Goal: Task Accomplishment & Management: Complete application form

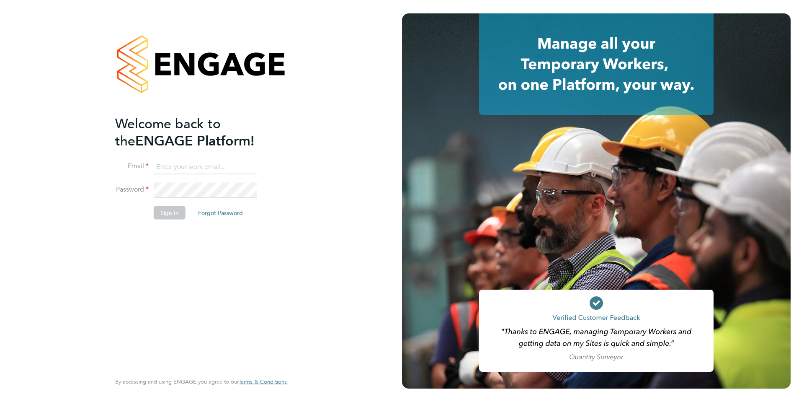
type input "samantha.orchard@uk.g4s.com"
click at [170, 215] on button "Sign In" at bounding box center [170, 212] width 32 height 13
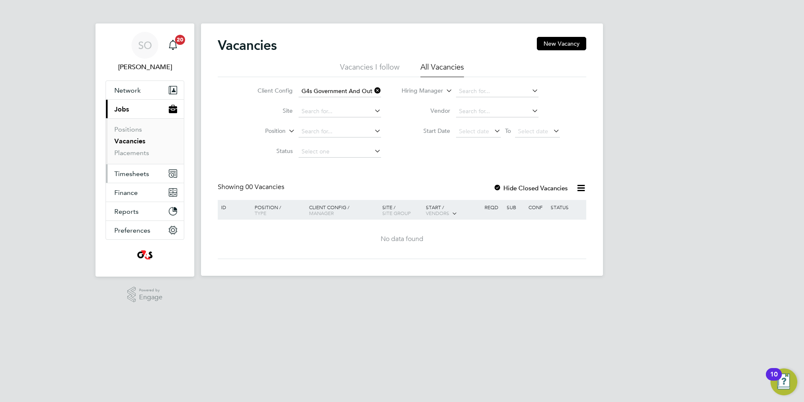
click at [138, 175] on span "Timesheets" at bounding box center [131, 174] width 35 height 8
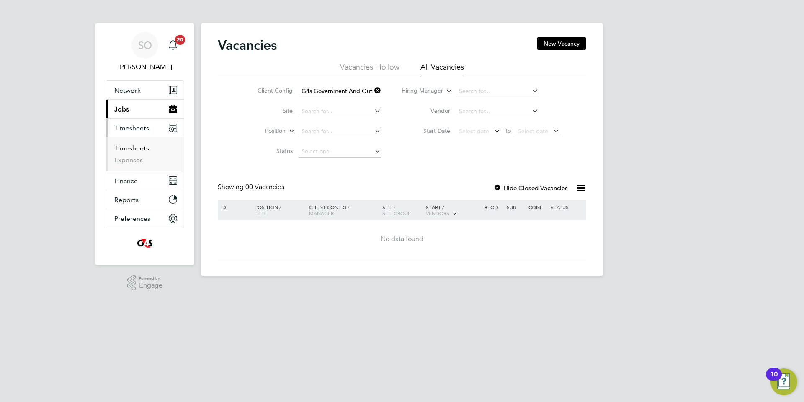
click at [137, 150] on link "Timesheets" at bounding box center [131, 148] width 35 height 8
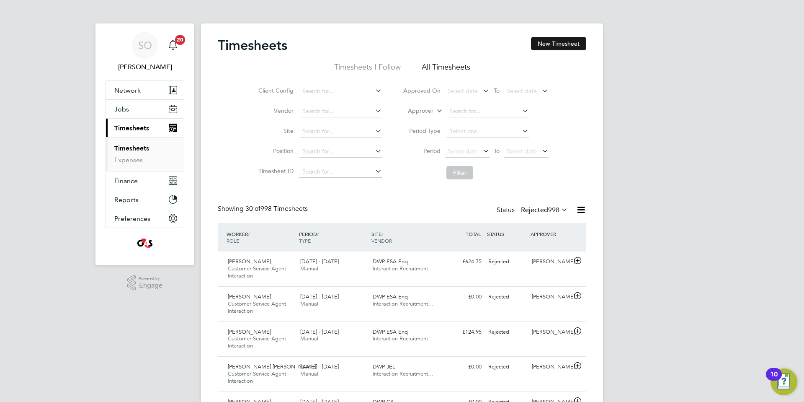
click at [561, 42] on button "New Timesheet" at bounding box center [558, 43] width 55 height 13
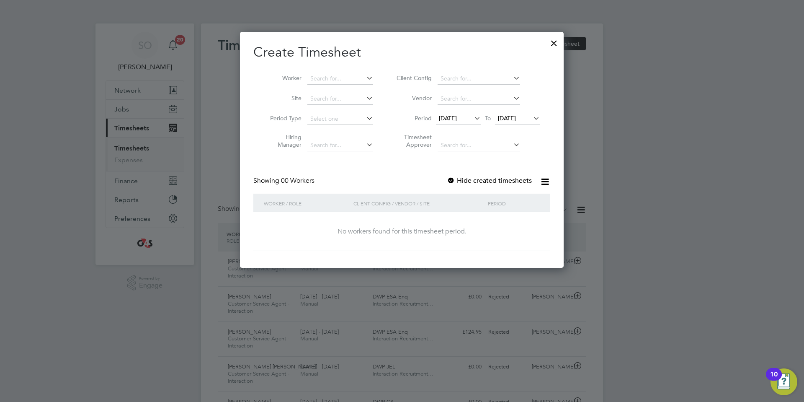
click at [454, 119] on span "18 Sep 2025" at bounding box center [448, 118] width 18 height 8
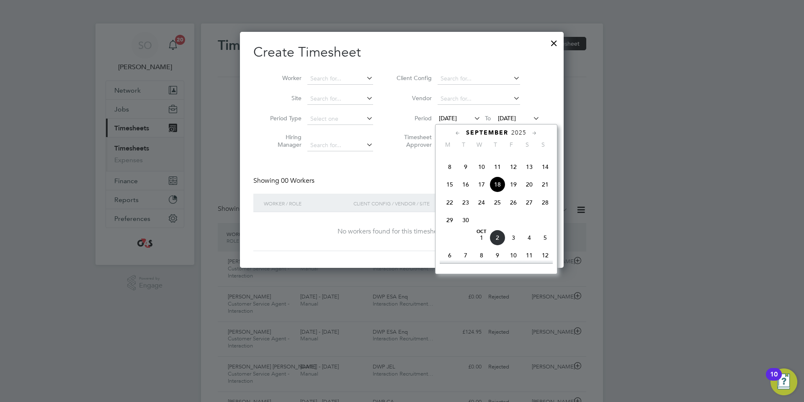
click at [450, 175] on span "8" at bounding box center [450, 167] width 16 height 16
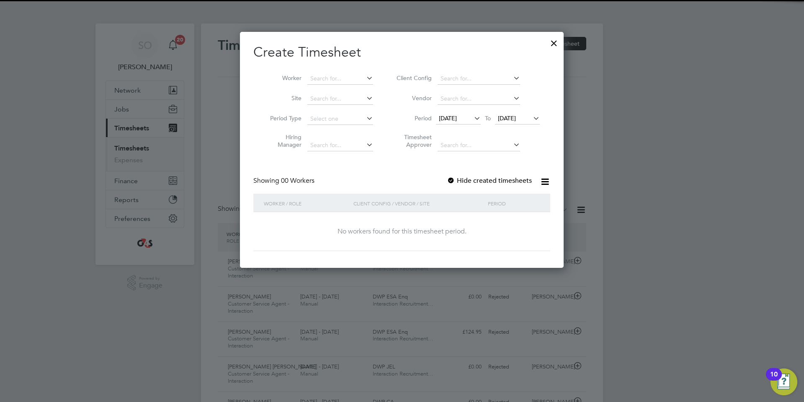
click at [508, 117] on span "25 Sep 2025" at bounding box center [507, 118] width 18 height 8
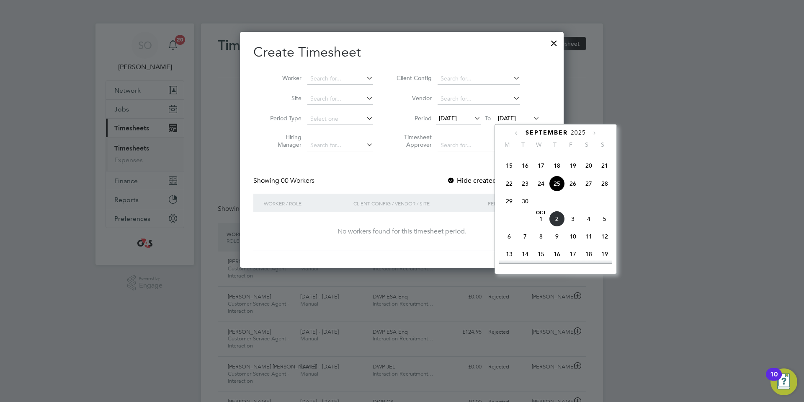
click at [604, 227] on span "5" at bounding box center [605, 219] width 16 height 16
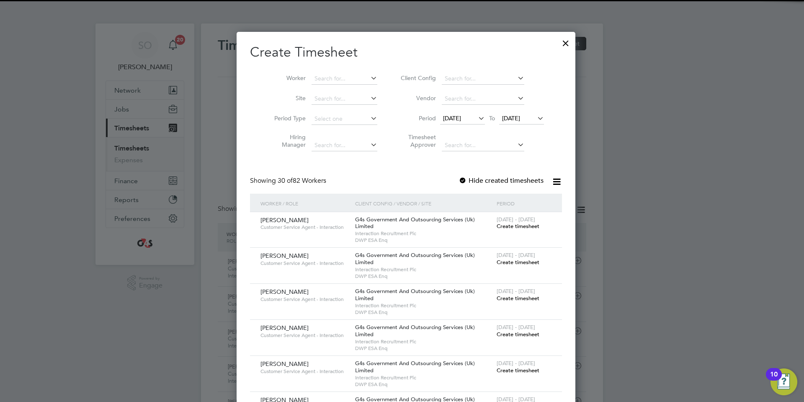
click at [459, 181] on div at bounding box center [463, 181] width 8 height 8
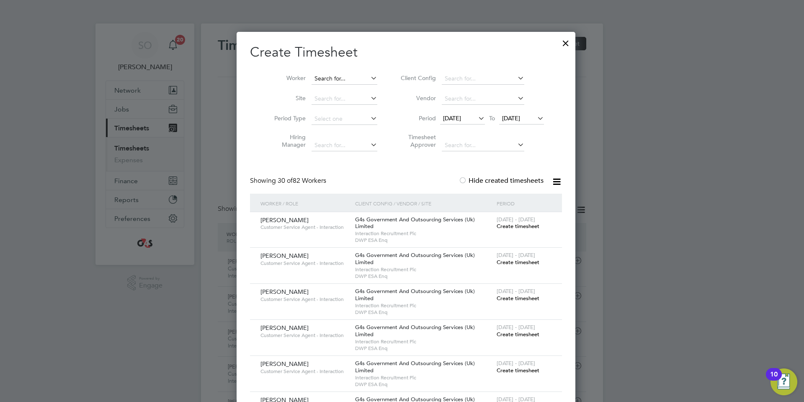
click at [328, 80] on input at bounding box center [345, 79] width 66 height 12
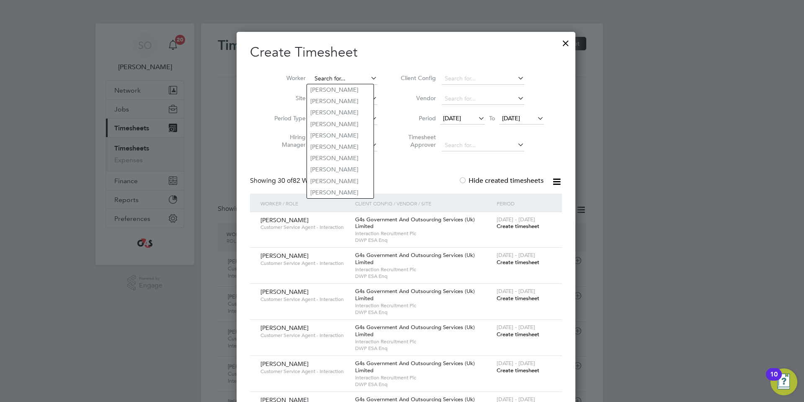
paste input "Giorgia Emmott"
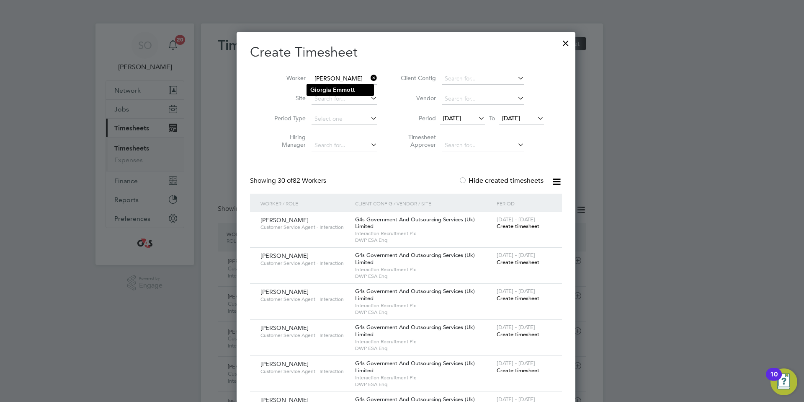
type input "Giorgia Emmott"
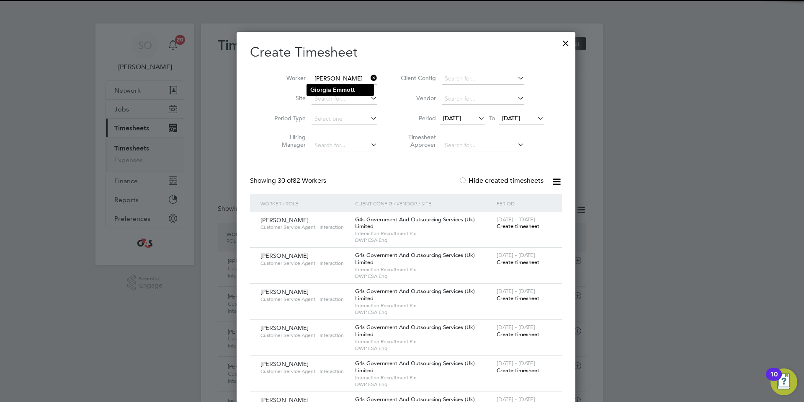
click at [335, 90] on b "Emmott" at bounding box center [344, 89] width 22 height 7
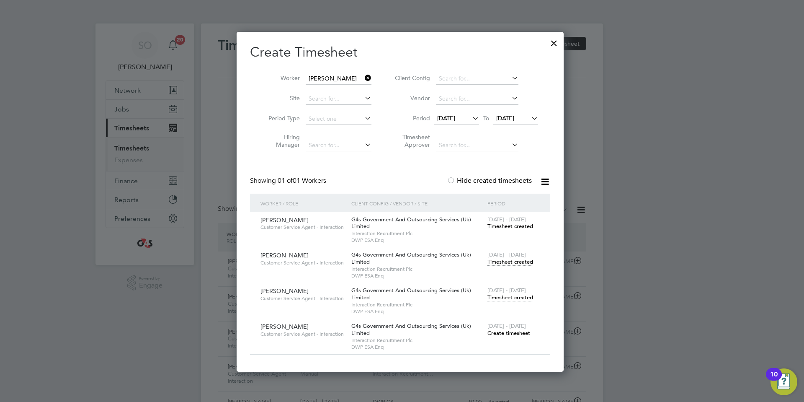
click at [500, 260] on span "Timesheet created" at bounding box center [510, 262] width 46 height 8
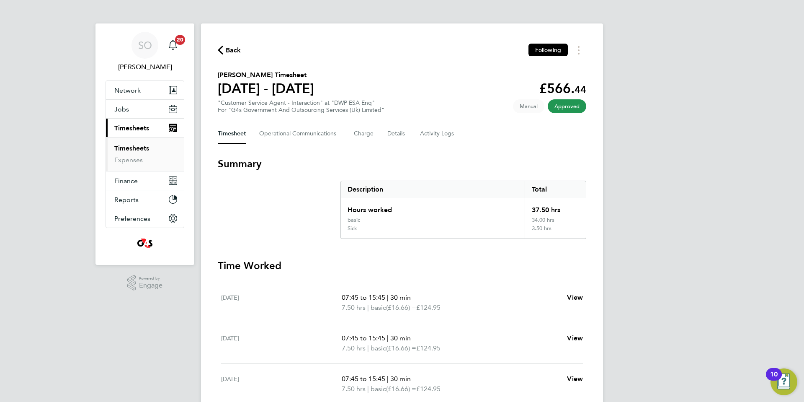
click at [220, 49] on icon "button" at bounding box center [220, 50] width 5 height 9
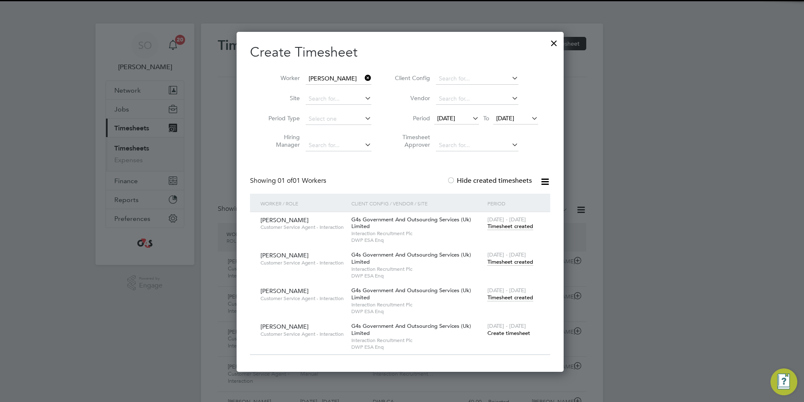
click at [508, 225] on span "Timesheet created" at bounding box center [510, 226] width 46 height 8
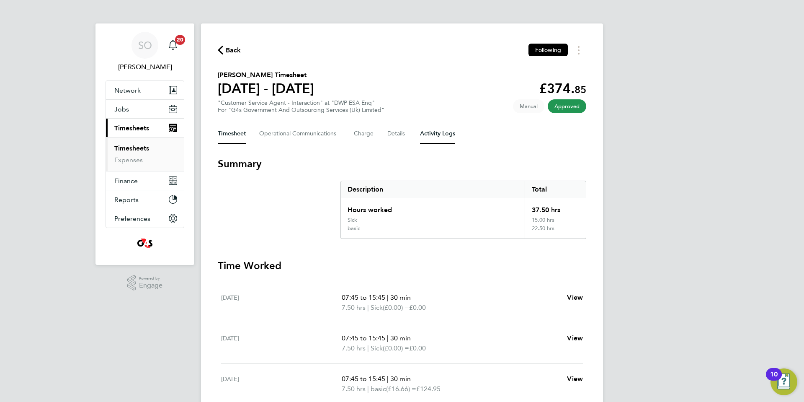
click at [437, 137] on Logs-tab "Activity Logs" at bounding box center [437, 134] width 35 height 20
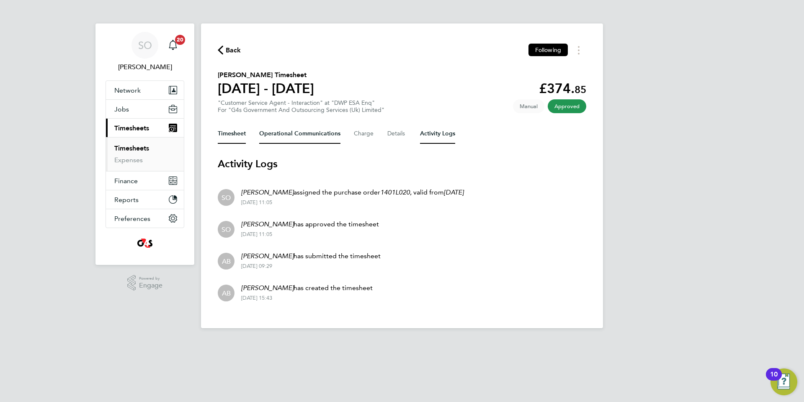
drag, startPoint x: 227, startPoint y: 133, endPoint x: 302, endPoint y: 140, distance: 75.3
click at [227, 133] on button "Timesheet" at bounding box center [232, 134] width 28 height 20
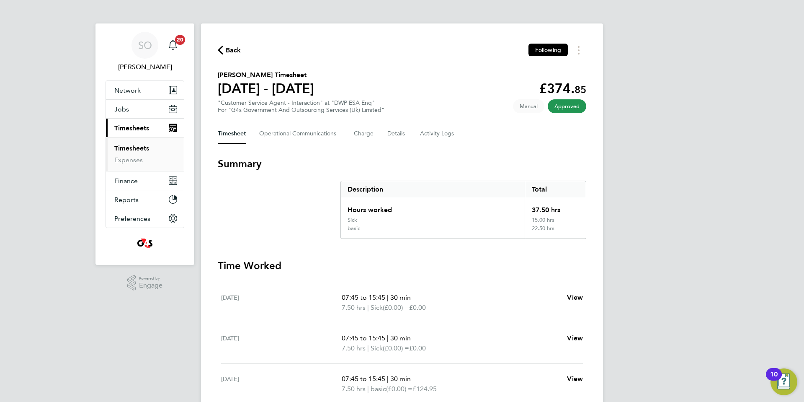
click at [220, 51] on icon "button" at bounding box center [220, 50] width 5 height 9
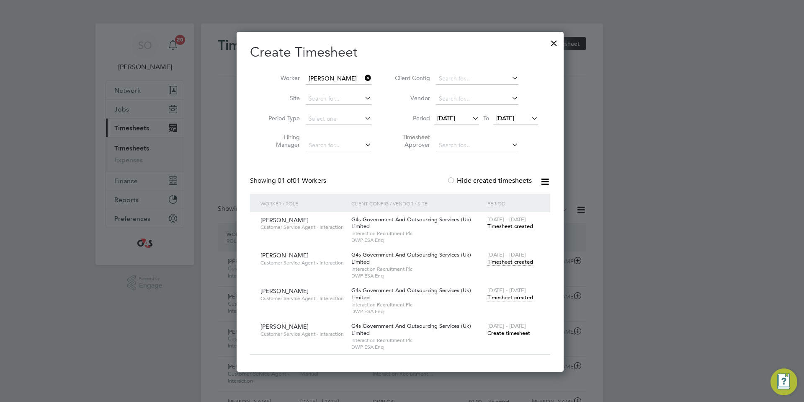
click at [511, 294] on span "Timesheet created" at bounding box center [510, 298] width 46 height 8
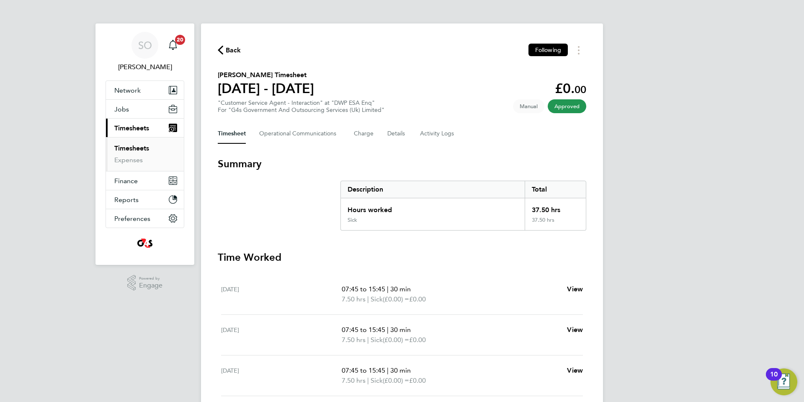
drag, startPoint x: 220, startPoint y: 49, endPoint x: 444, endPoint y: 178, distance: 258.9
click at [220, 49] on icon "button" at bounding box center [220, 50] width 5 height 9
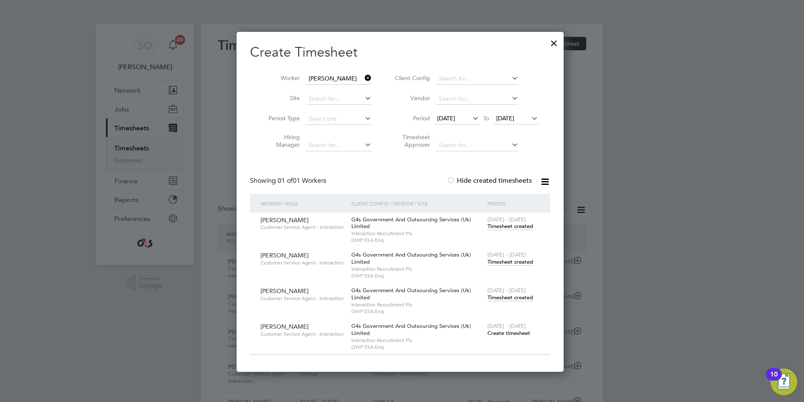
click at [559, 41] on div at bounding box center [554, 41] width 15 height 15
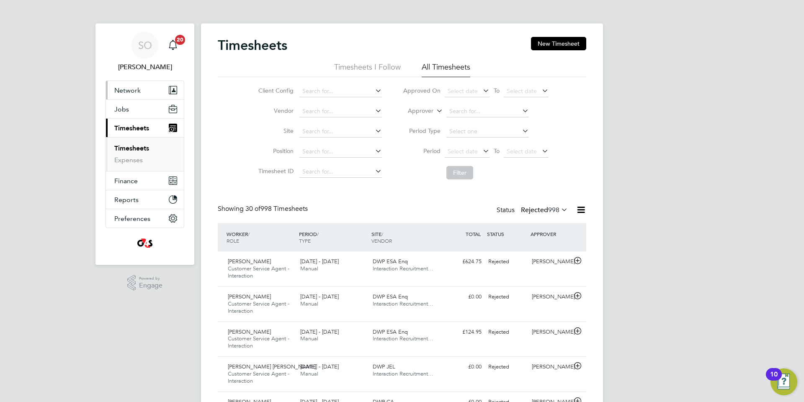
click at [126, 90] on span "Network" at bounding box center [127, 90] width 26 height 8
click at [134, 89] on span "Network" at bounding box center [127, 90] width 26 height 8
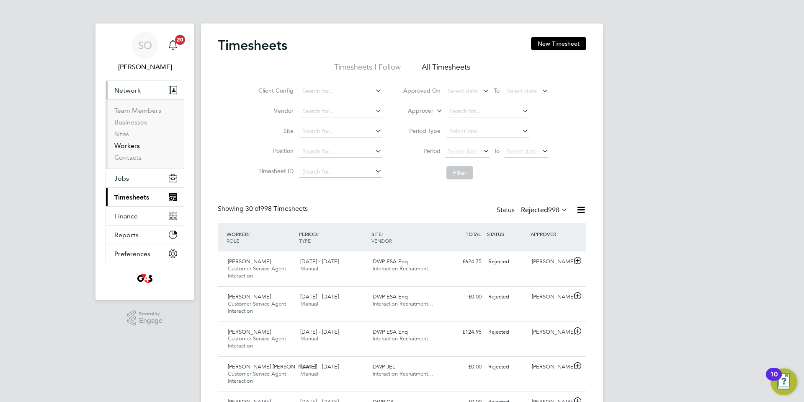
click at [133, 146] on link "Workers" at bounding box center [127, 146] width 26 height 8
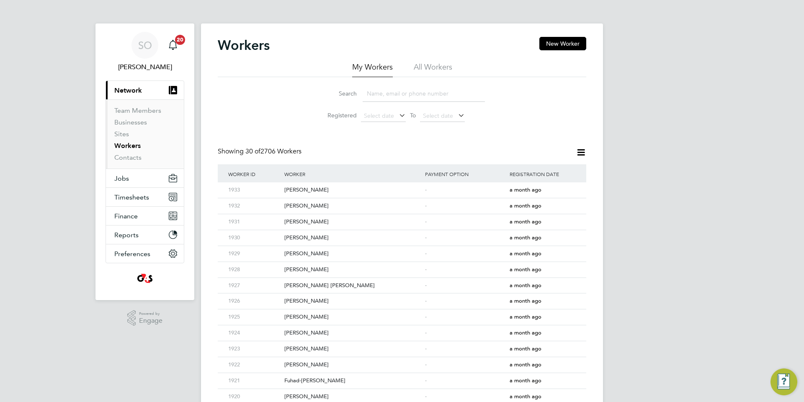
click at [433, 69] on li "All Workers" at bounding box center [433, 69] width 39 height 15
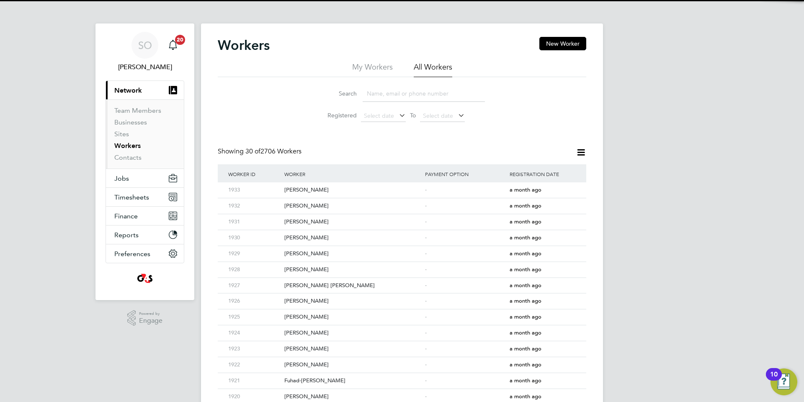
click at [417, 93] on input at bounding box center [424, 93] width 122 height 16
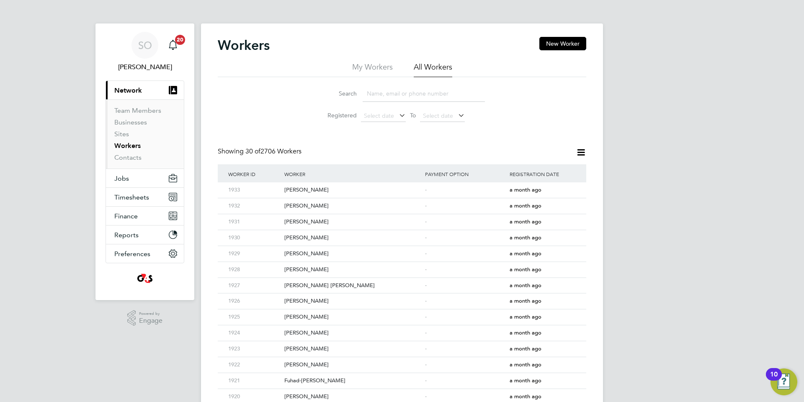
paste input "Giorgia Emmott"
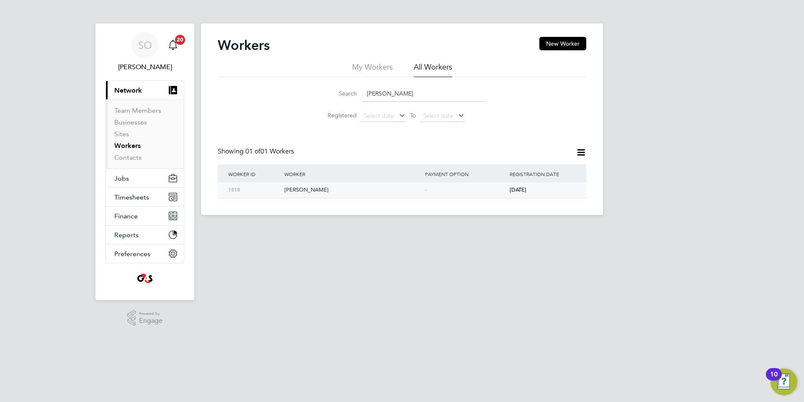
click at [370, 192] on div "Giorgia Emmott" at bounding box center [352, 189] width 141 height 15
drag, startPoint x: 405, startPoint y: 94, endPoint x: 310, endPoint y: 106, distance: 96.3
click at [310, 106] on ul "Search Giorgia Emmott Registered Select date To Select date" at bounding box center [402, 103] width 187 height 45
paste input "Chloe Wills"
type input "Chloe Wills"
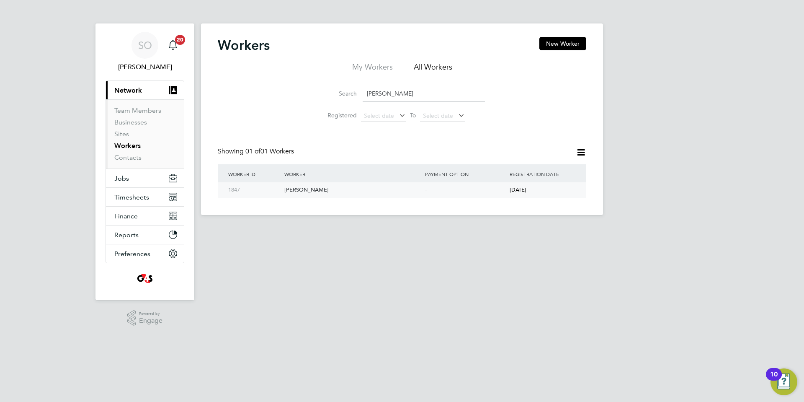
click at [362, 190] on div "Chloe Wills" at bounding box center [352, 189] width 141 height 15
click at [133, 195] on span "Timesheets" at bounding box center [131, 197] width 35 height 8
click at [123, 196] on span "Timesheets" at bounding box center [131, 197] width 35 height 8
click at [133, 199] on span "Timesheets" at bounding box center [131, 197] width 35 height 8
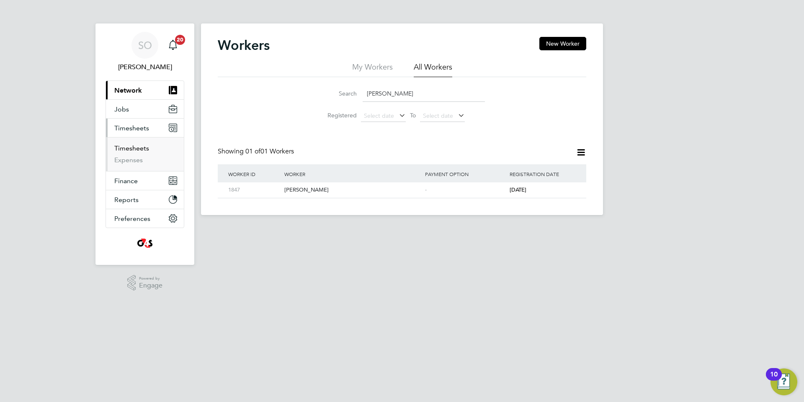
click at [132, 151] on link "Timesheets" at bounding box center [131, 148] width 35 height 8
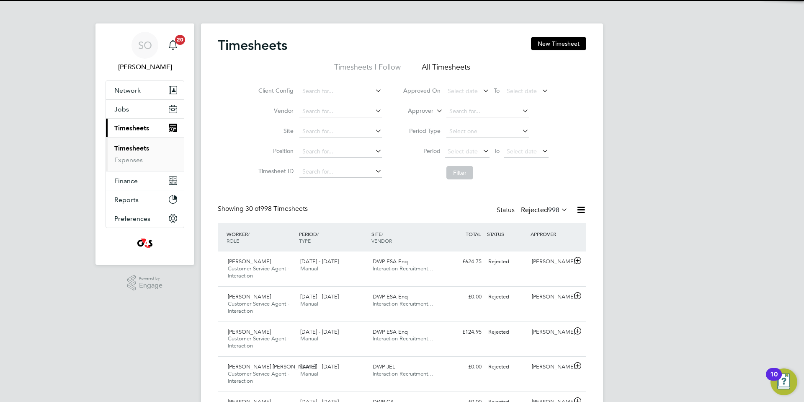
scroll to position [28, 73]
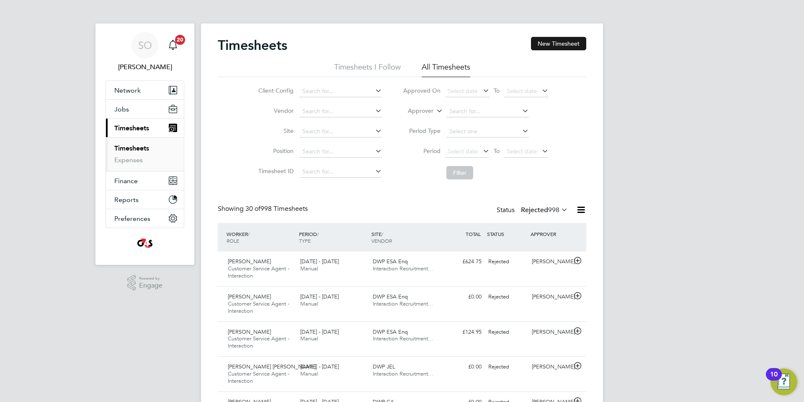
click at [549, 46] on button "New Timesheet" at bounding box center [558, 43] width 55 height 13
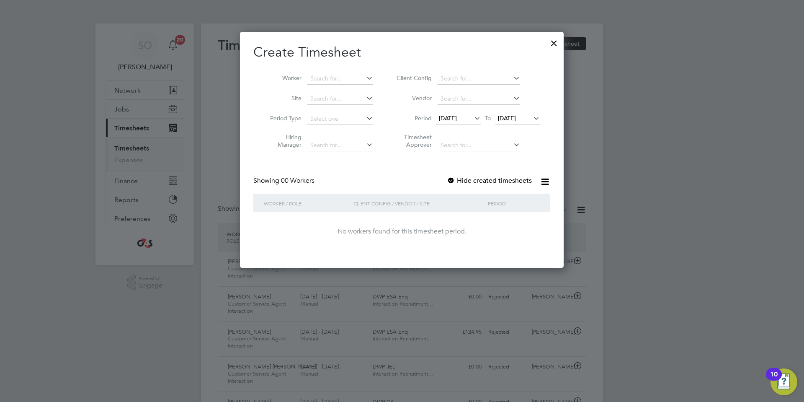
click at [454, 179] on div at bounding box center [451, 181] width 8 height 8
click at [457, 116] on span "18 Sep 2025" at bounding box center [448, 118] width 18 height 8
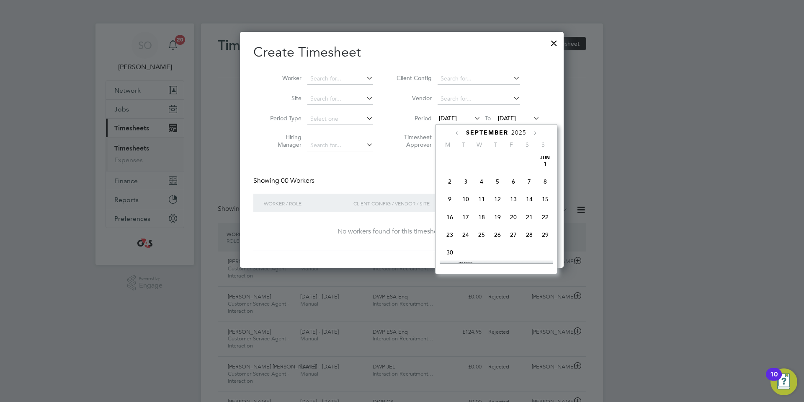
scroll to position [297, 0]
click at [451, 175] on span "8" at bounding box center [450, 167] width 16 height 16
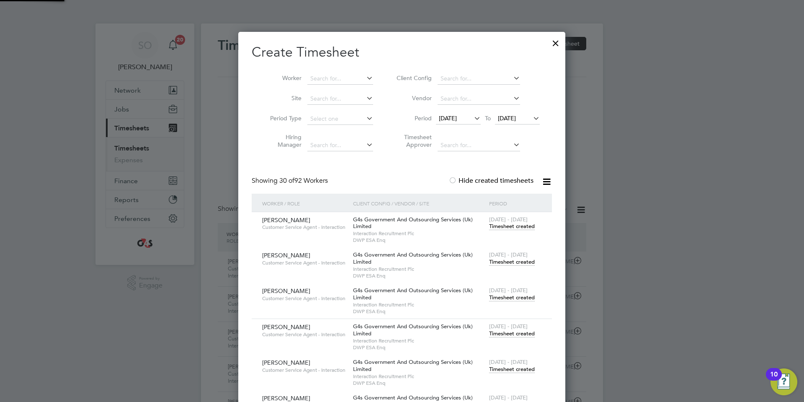
scroll to position [3437, 328]
click at [516, 121] on span "25 Sep 2025" at bounding box center [507, 118] width 18 height 8
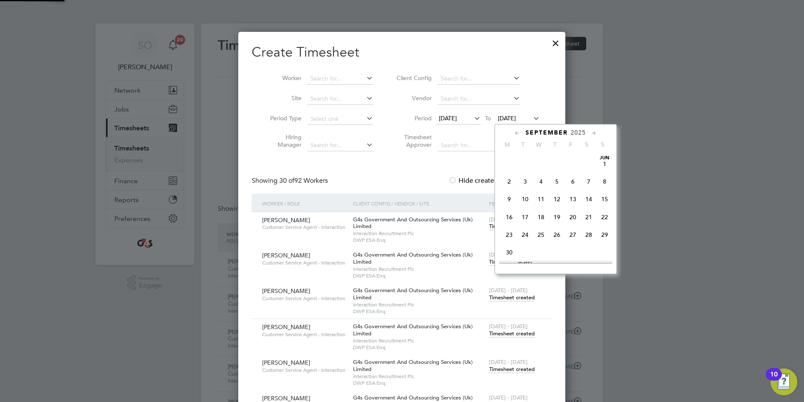
scroll to position [316, 0]
click at [605, 227] on span "5" at bounding box center [605, 219] width 16 height 16
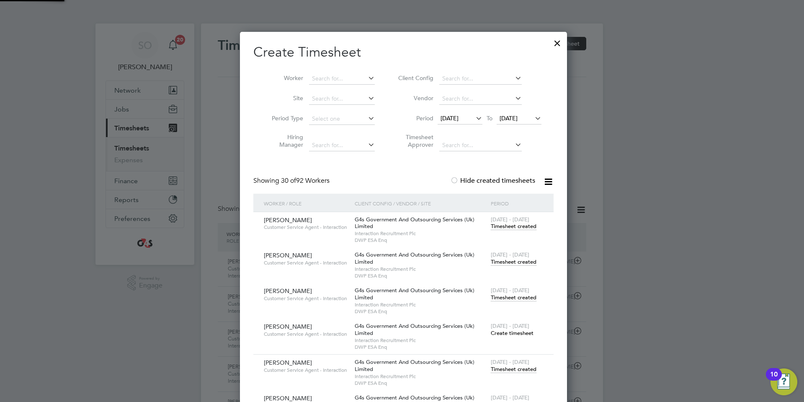
scroll to position [4469, 331]
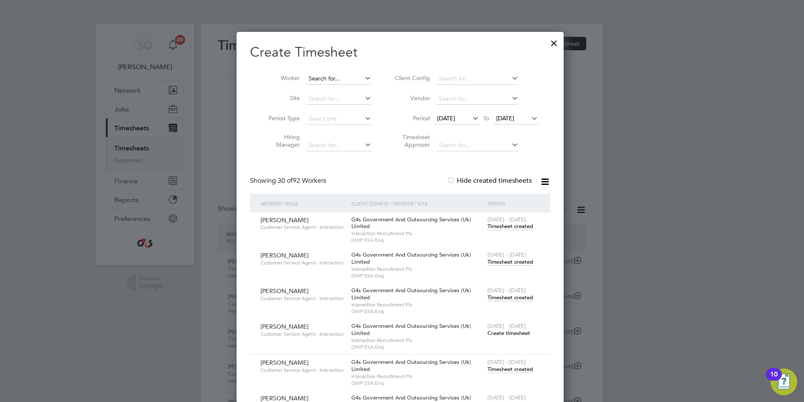
click at [339, 76] on input at bounding box center [339, 79] width 66 height 12
paste input "Chloe Wills"
type input "Chloe Wills"
click at [345, 93] on li "Chloe Wills" at bounding box center [360, 89] width 106 height 11
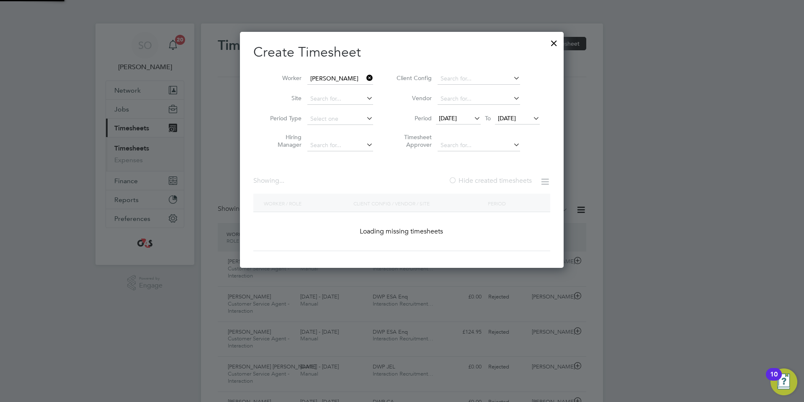
scroll to position [340, 331]
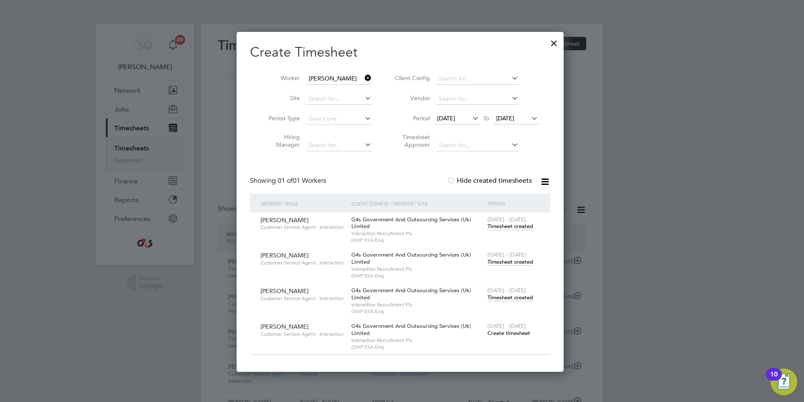
click at [506, 298] on span "Timesheet created" at bounding box center [510, 298] width 46 height 8
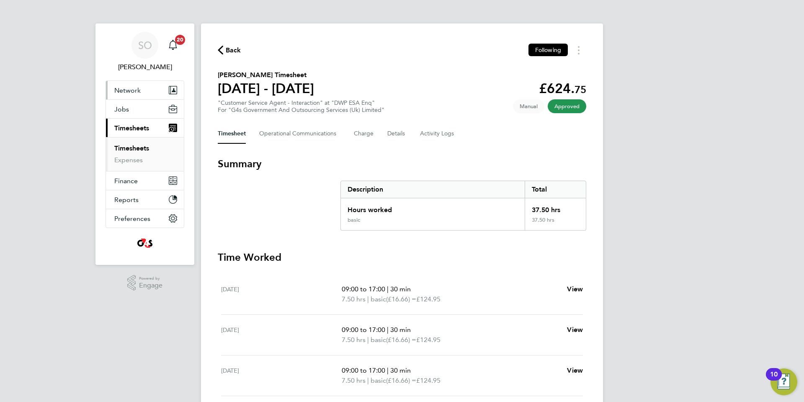
click at [132, 88] on span "Network" at bounding box center [127, 90] width 26 height 8
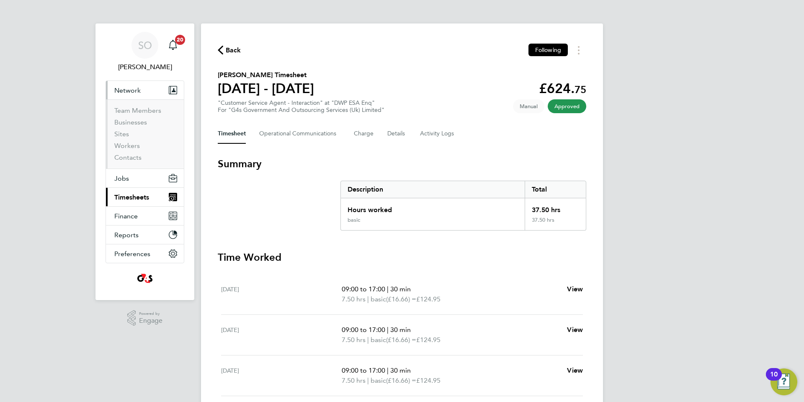
click at [132, 87] on span "Network" at bounding box center [127, 90] width 26 height 8
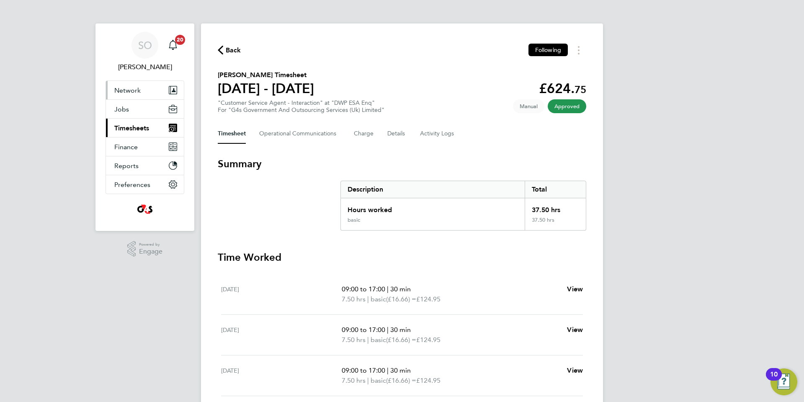
click at [133, 89] on span "Network" at bounding box center [127, 90] width 26 height 8
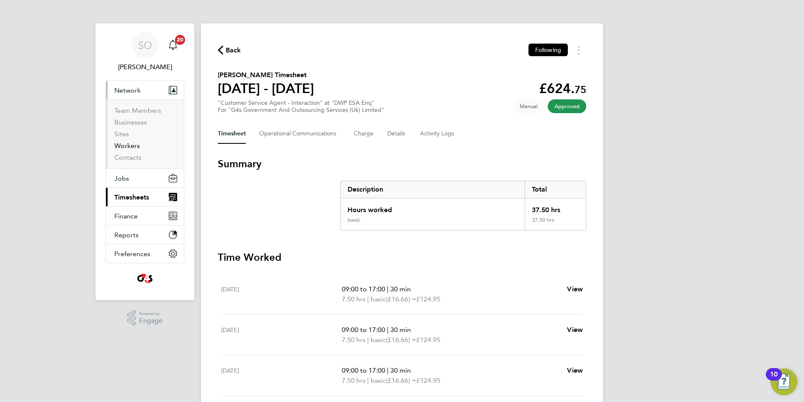
click at [134, 146] on link "Workers" at bounding box center [127, 146] width 26 height 8
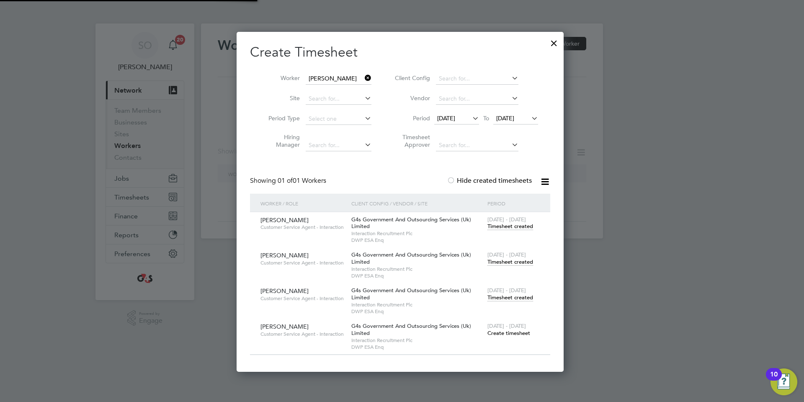
scroll to position [340, 331]
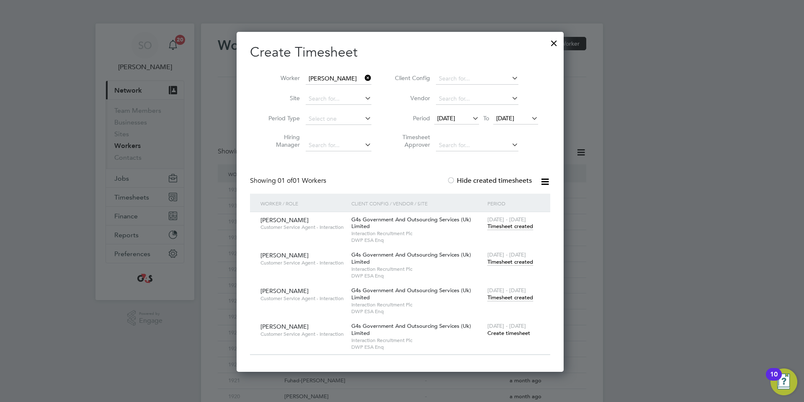
click at [560, 42] on div at bounding box center [554, 41] width 15 height 15
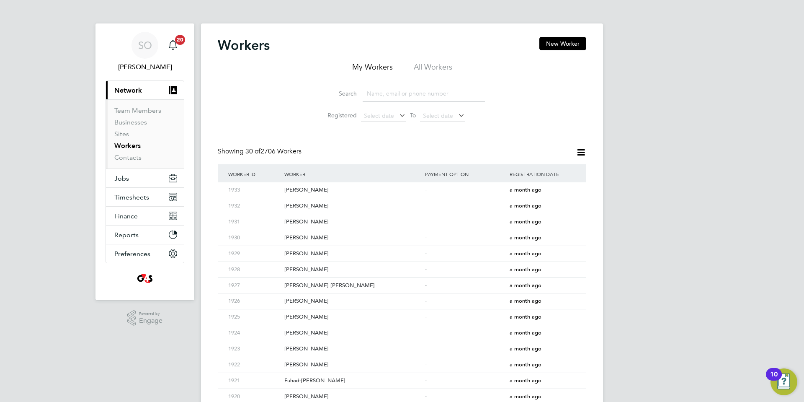
click at [448, 67] on li "All Workers" at bounding box center [433, 69] width 39 height 15
click at [413, 92] on input at bounding box center [424, 93] width 122 height 16
paste input "Chloe Wills"
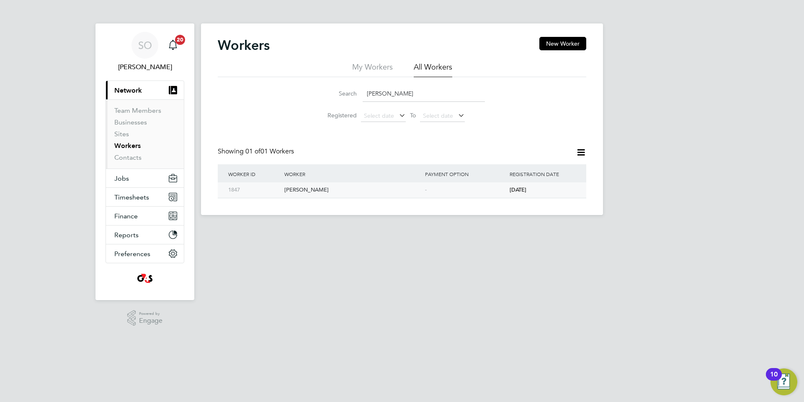
click at [384, 195] on div "Chloe Wills" at bounding box center [352, 189] width 141 height 15
drag, startPoint x: 415, startPoint y: 97, endPoint x: 340, endPoint y: 95, distance: 75.4
click at [340, 95] on div "Search Chloe Wills" at bounding box center [402, 93] width 166 height 16
paste input "Gilman Qaari"
type input "Gilman Qaari"
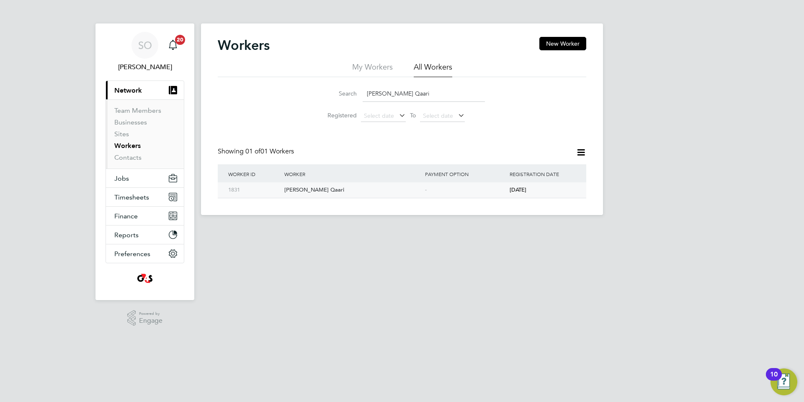
click at [391, 191] on div "Gilman Qaari" at bounding box center [352, 189] width 141 height 15
click at [132, 199] on span "Timesheets" at bounding box center [131, 197] width 35 height 8
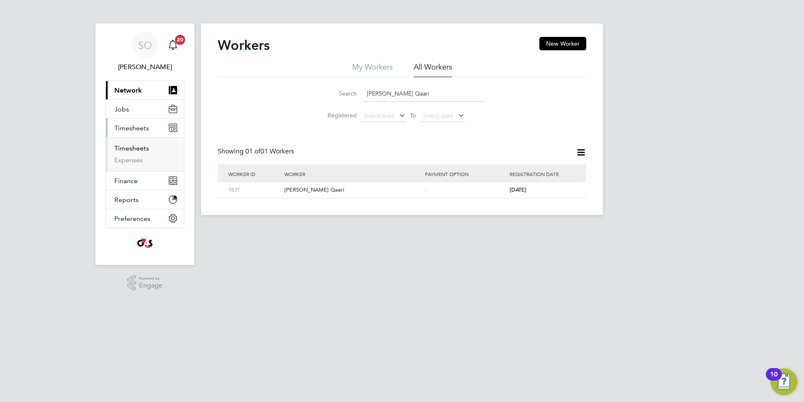
click at [133, 149] on link "Timesheets" at bounding box center [131, 148] width 35 height 8
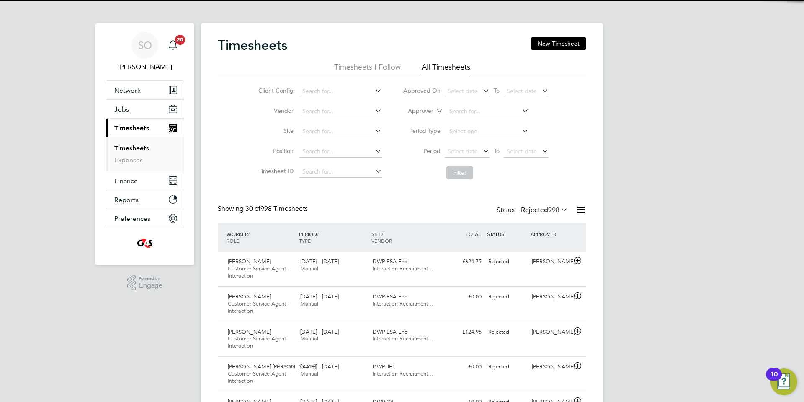
scroll to position [28, 73]
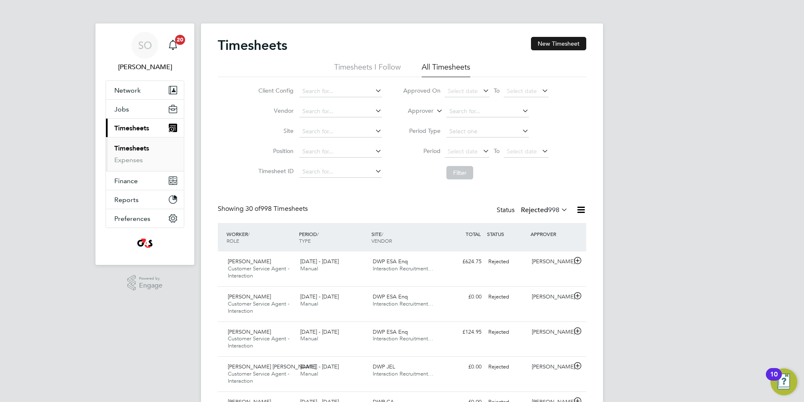
click at [562, 45] on button "New Timesheet" at bounding box center [558, 43] width 55 height 13
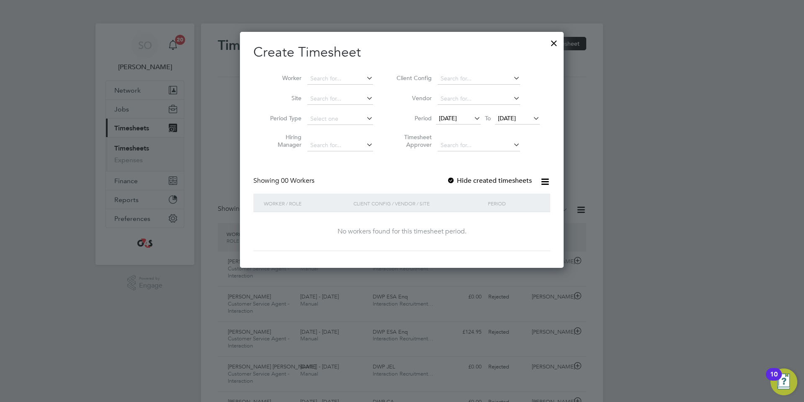
click at [452, 118] on span "18 Sep 2025" at bounding box center [448, 118] width 18 height 8
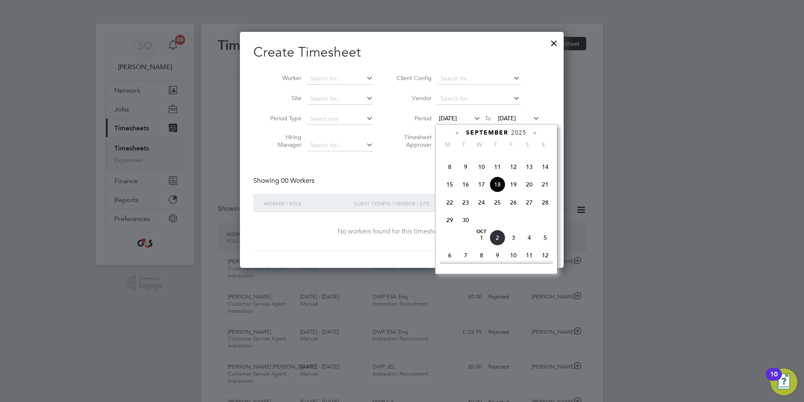
click at [449, 175] on span "8" at bounding box center [450, 167] width 16 height 16
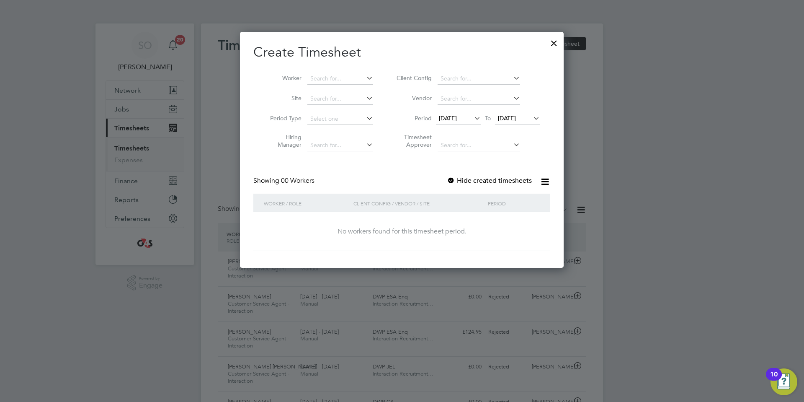
click at [515, 117] on span "25 Sep 2025" at bounding box center [507, 118] width 18 height 8
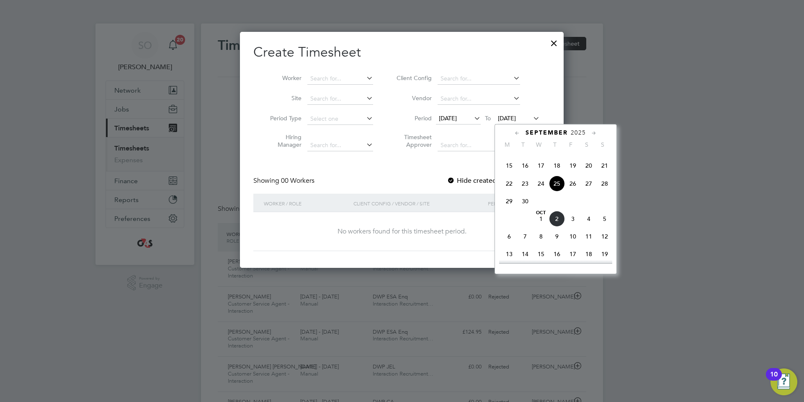
click at [605, 227] on span "5" at bounding box center [605, 219] width 16 height 16
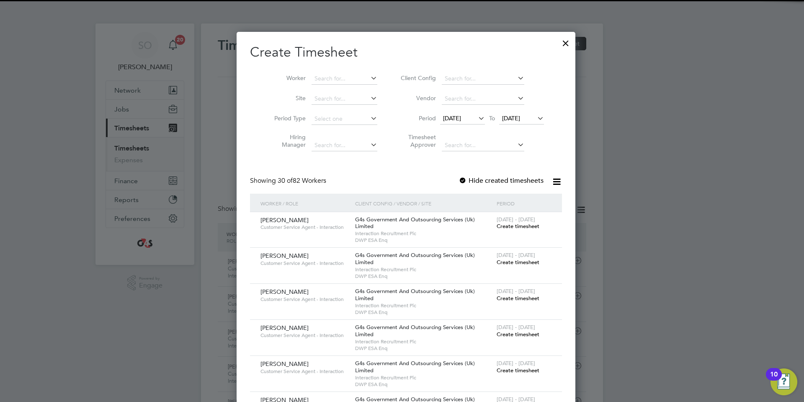
click at [459, 178] on div at bounding box center [463, 181] width 8 height 8
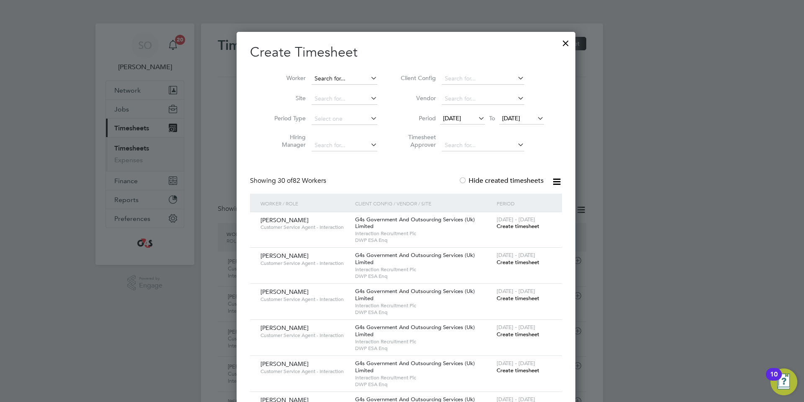
click at [338, 77] on input at bounding box center [345, 79] width 66 height 12
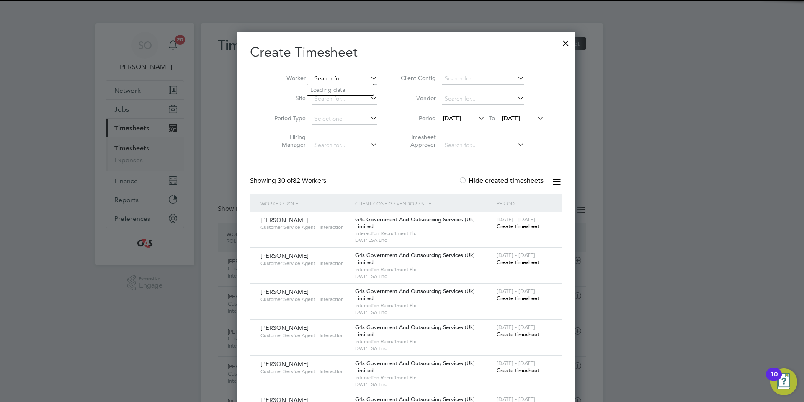
paste input "PG173070C"
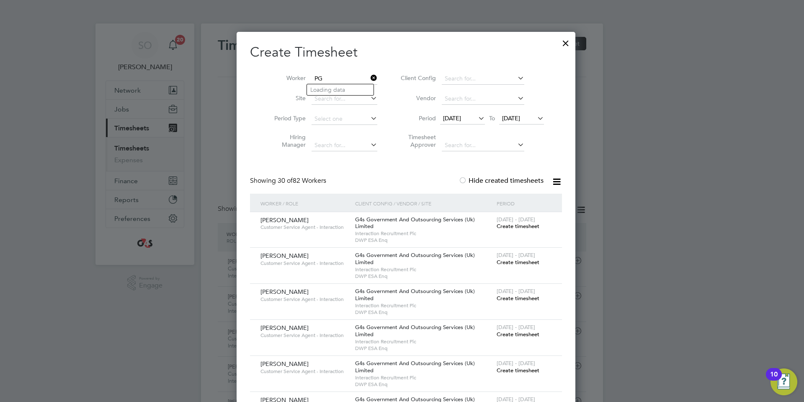
type input "P"
click at [349, 91] on li "Gilman Qaari" at bounding box center [342, 89] width 70 height 11
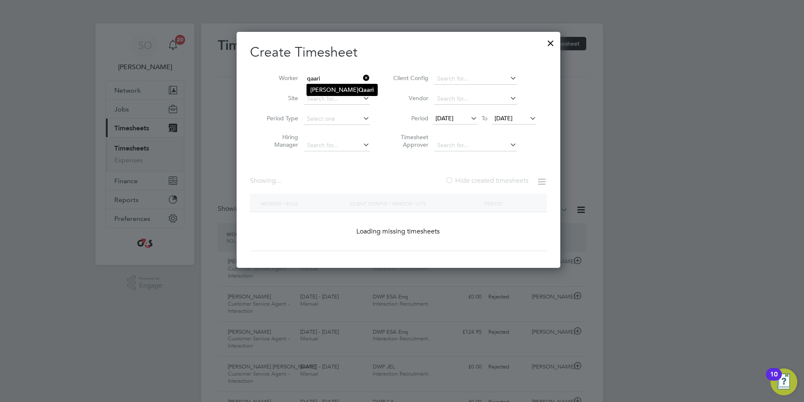
type input "Gilman Qaari"
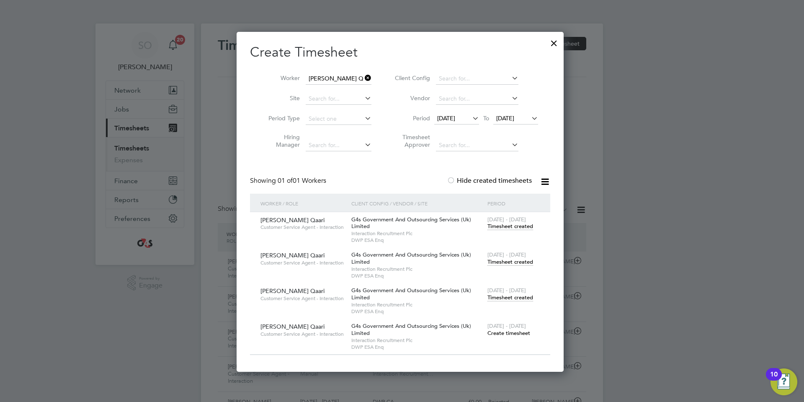
click at [363, 78] on icon at bounding box center [363, 78] width 0 height 12
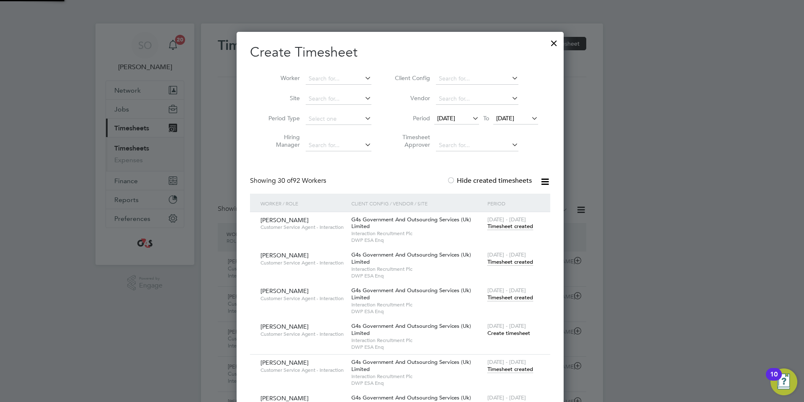
scroll to position [4469, 331]
click at [559, 42] on div at bounding box center [554, 41] width 15 height 15
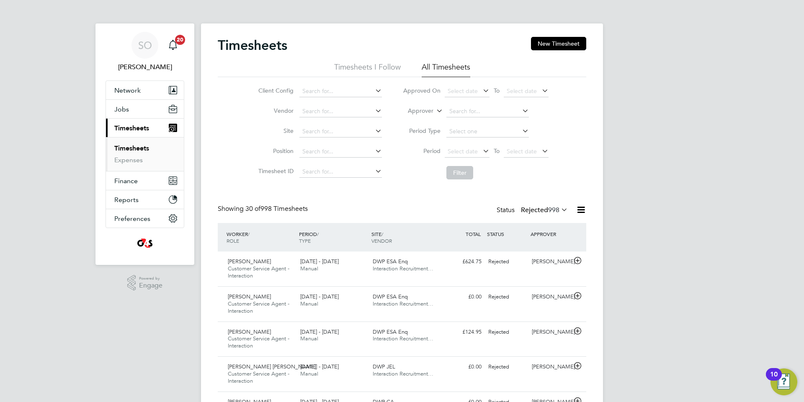
scroll to position [28, 73]
click at [561, 44] on button "New Timesheet" at bounding box center [558, 43] width 55 height 13
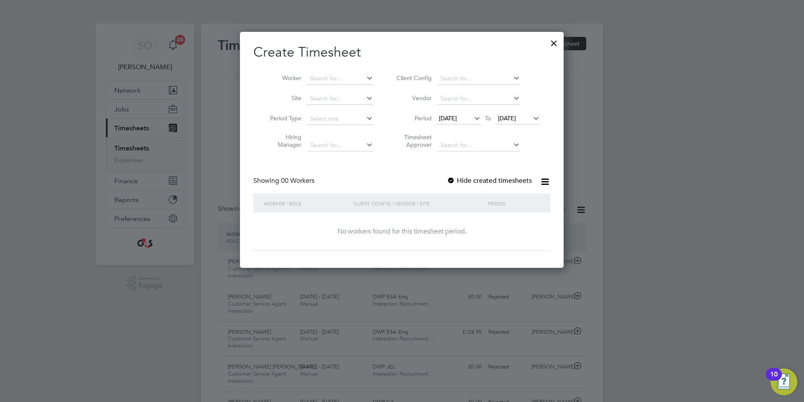
click at [452, 179] on div at bounding box center [451, 181] width 8 height 8
click at [456, 118] on span "18 Sep 2025" at bounding box center [448, 118] width 18 height 8
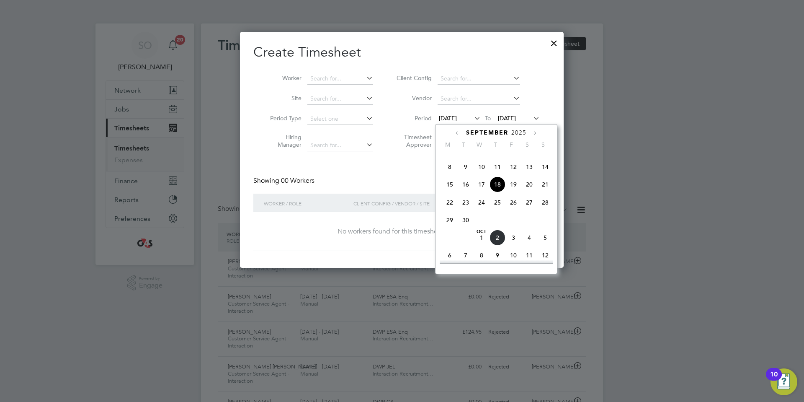
click at [449, 175] on span "8" at bounding box center [450, 167] width 16 height 16
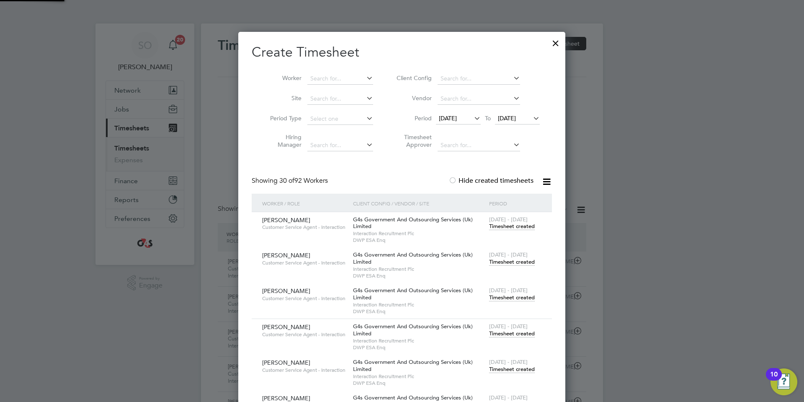
click at [511, 118] on span "25 Sep 2025" at bounding box center [507, 118] width 18 height 8
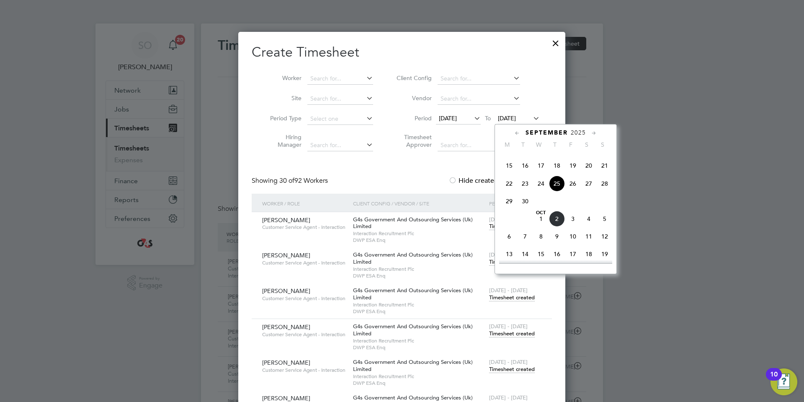
click at [604, 227] on span "5" at bounding box center [605, 219] width 16 height 16
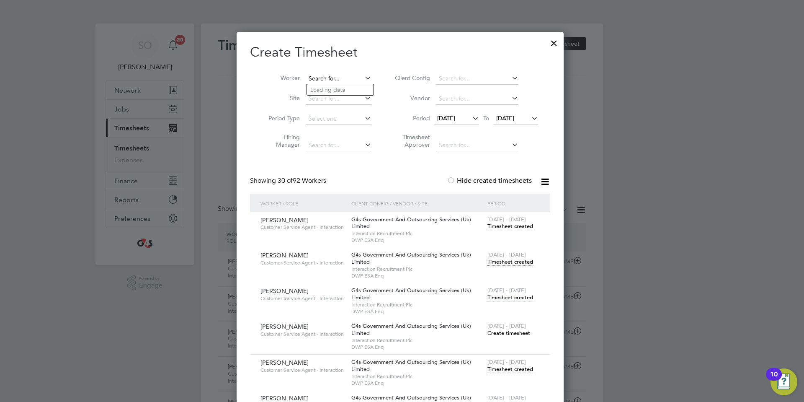
click at [339, 77] on input at bounding box center [339, 79] width 66 height 12
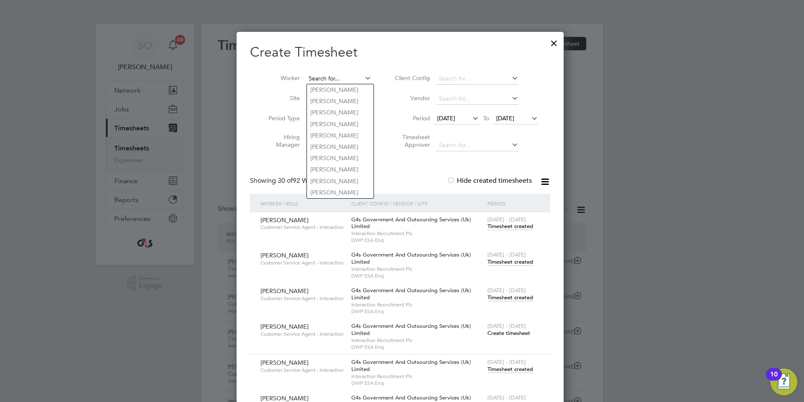
paste input "TL845758C"
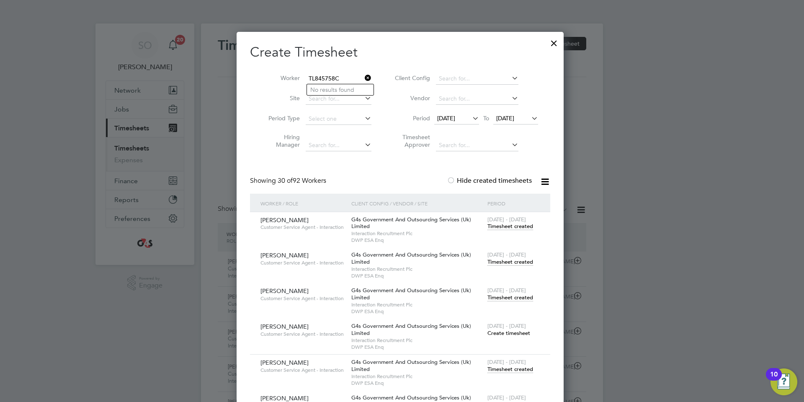
drag, startPoint x: 343, startPoint y: 79, endPoint x: 301, endPoint y: 80, distance: 41.9
click at [301, 80] on li "Worker TL845758C" at bounding box center [317, 79] width 130 height 20
type input "TL845758C"
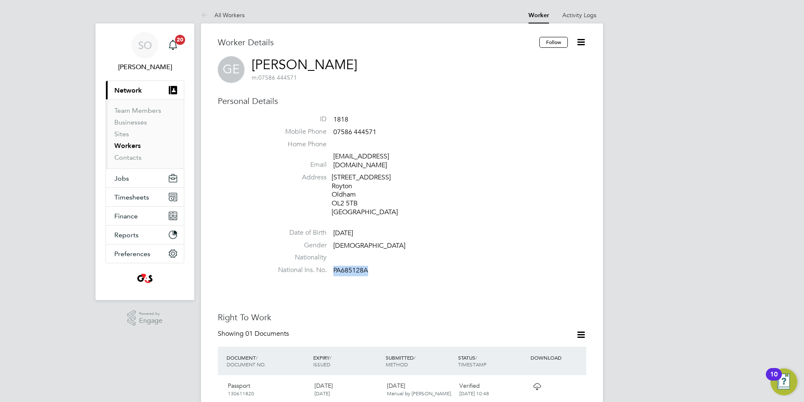
drag, startPoint x: 335, startPoint y: 261, endPoint x: 372, endPoint y: 262, distance: 37.3
click at [372, 266] on li "National Ins. No. PA685128A" at bounding box center [427, 272] width 318 height 13
copy span "PA685128A"
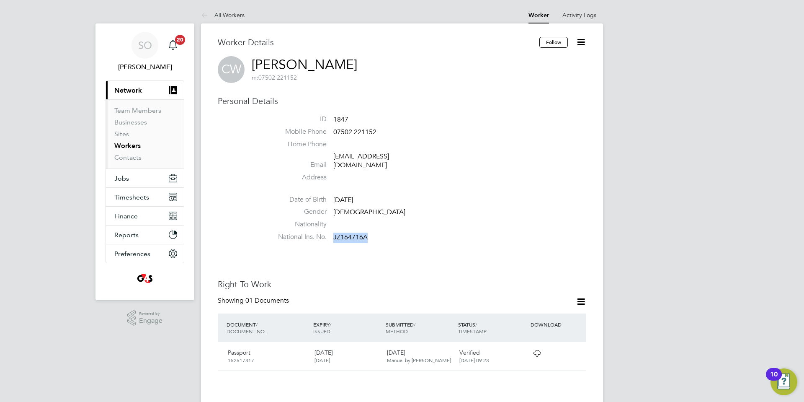
drag, startPoint x: 334, startPoint y: 230, endPoint x: 375, endPoint y: 229, distance: 41.0
click at [375, 232] on li "National Ins. No. JZ164716A" at bounding box center [427, 238] width 318 height 13
drag, startPoint x: 0, startPoint y: 0, endPoint x: 370, endPoint y: 228, distance: 434.9
click at [370, 232] on li "National Ins. No. PG173070C" at bounding box center [427, 238] width 318 height 13
click at [132, 147] on link "Workers" at bounding box center [127, 146] width 26 height 8
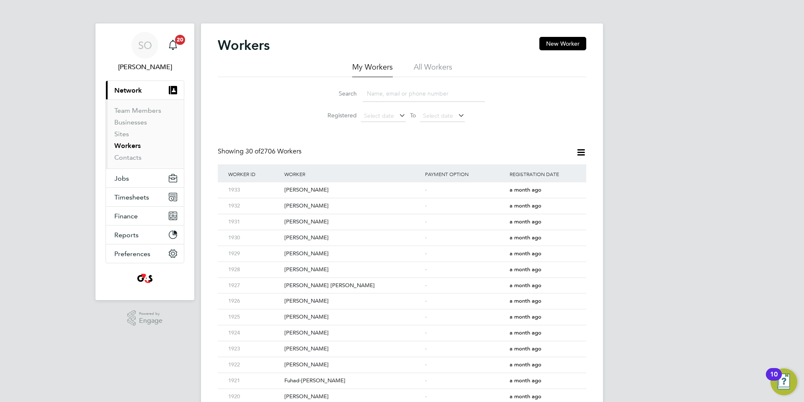
click at [435, 68] on li "All Workers" at bounding box center [433, 69] width 39 height 15
click at [428, 95] on input at bounding box center [424, 93] width 122 height 16
paste input "Ojiagbor David"
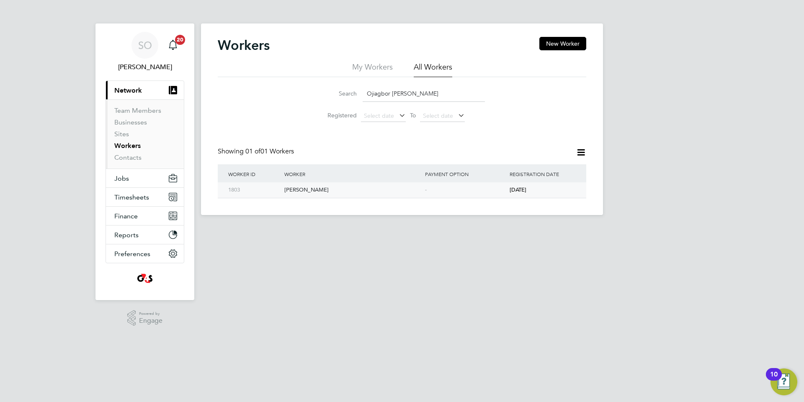
type input "Ojiagbor David"
click at [384, 192] on div "[PERSON_NAME]" at bounding box center [352, 189] width 141 height 15
click at [122, 196] on span "Timesheets" at bounding box center [131, 197] width 35 height 8
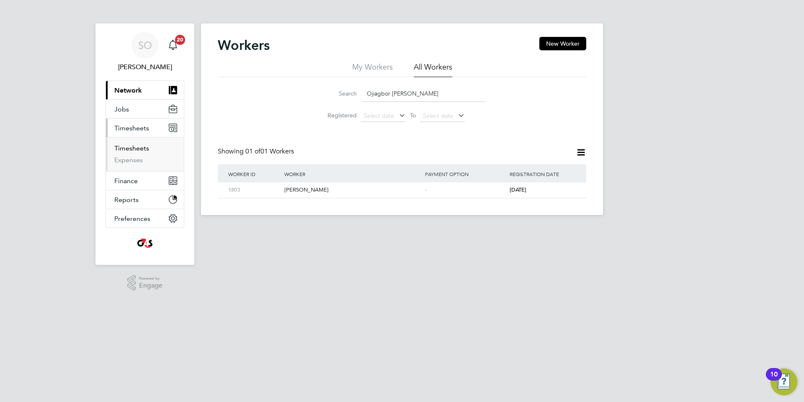
click at [127, 148] on link "Timesheets" at bounding box center [131, 148] width 35 height 8
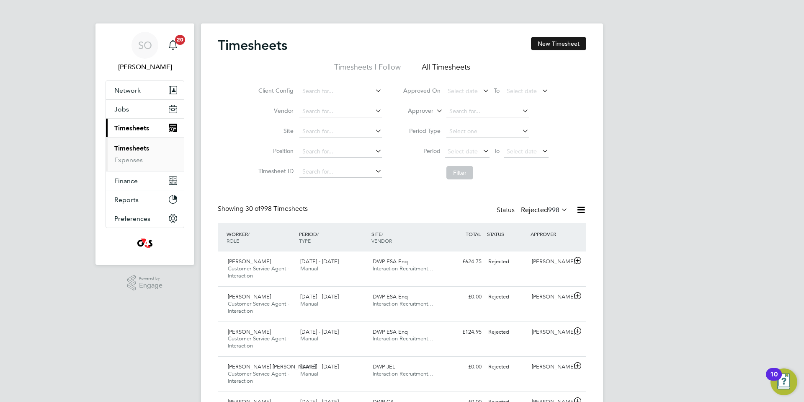
click at [554, 44] on button "New Timesheet" at bounding box center [558, 43] width 55 height 13
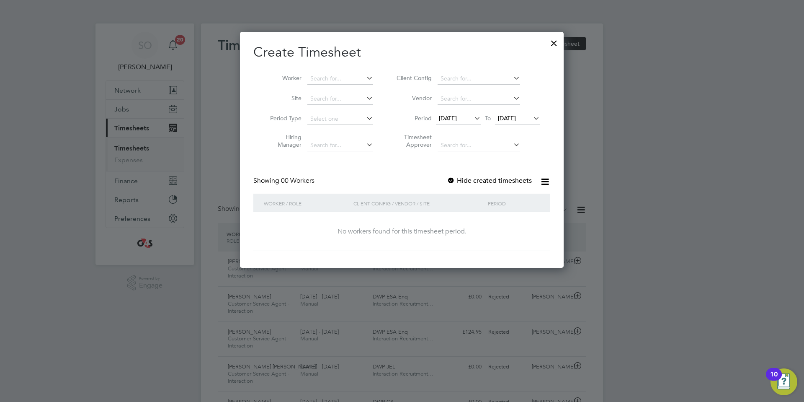
click at [446, 116] on span "18 Sep 2025" at bounding box center [448, 118] width 18 height 8
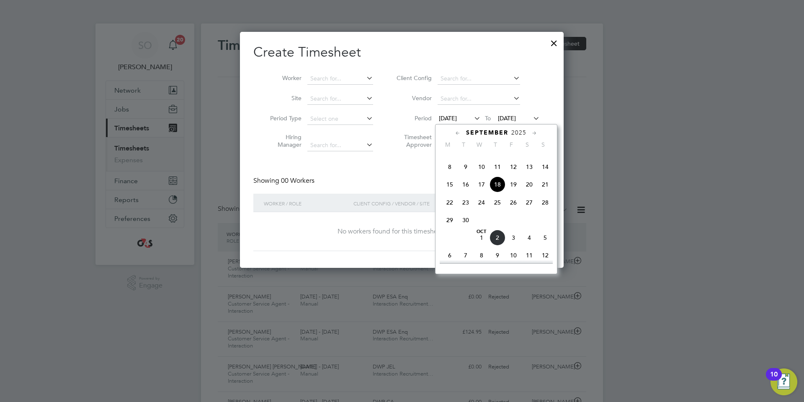
click at [449, 175] on span "8" at bounding box center [450, 167] width 16 height 16
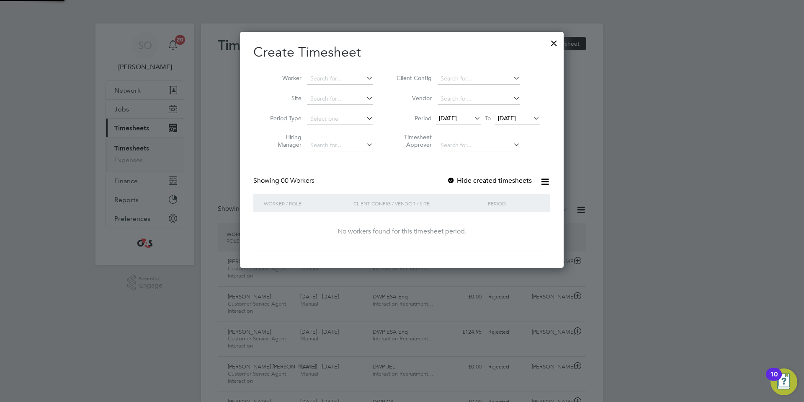
click at [512, 118] on span "25 Sep 2025" at bounding box center [507, 118] width 18 height 8
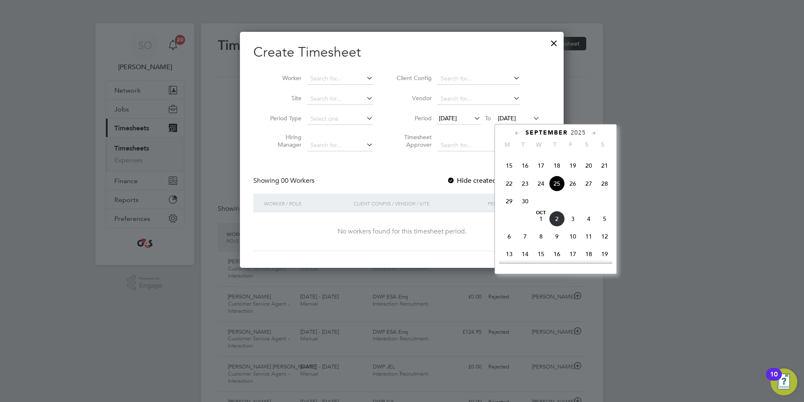
click at [605, 227] on span "5" at bounding box center [605, 219] width 16 height 16
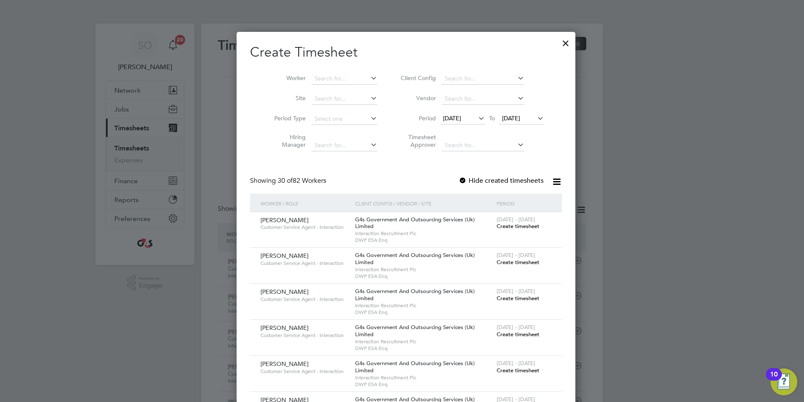
click at [459, 179] on div at bounding box center [463, 181] width 8 height 8
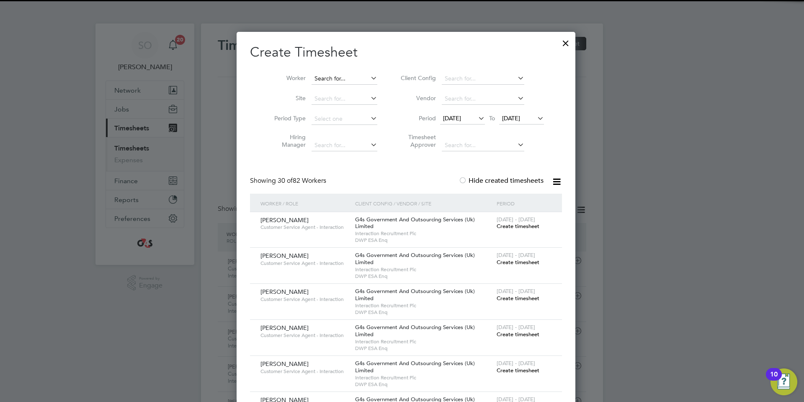
click at [330, 78] on input at bounding box center [345, 79] width 66 height 12
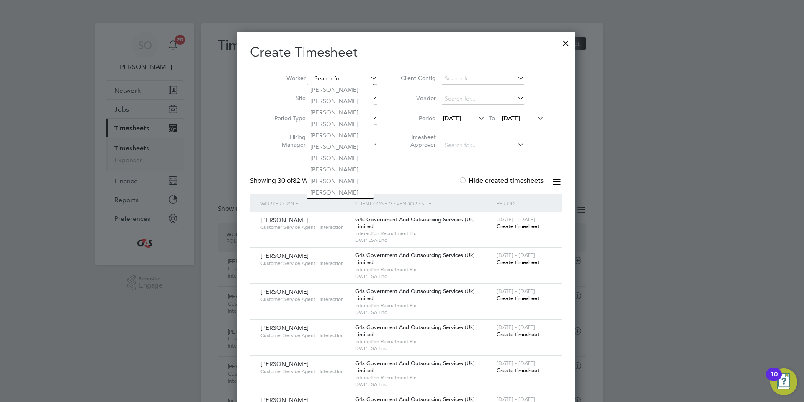
paste input "Ojiagbor David"
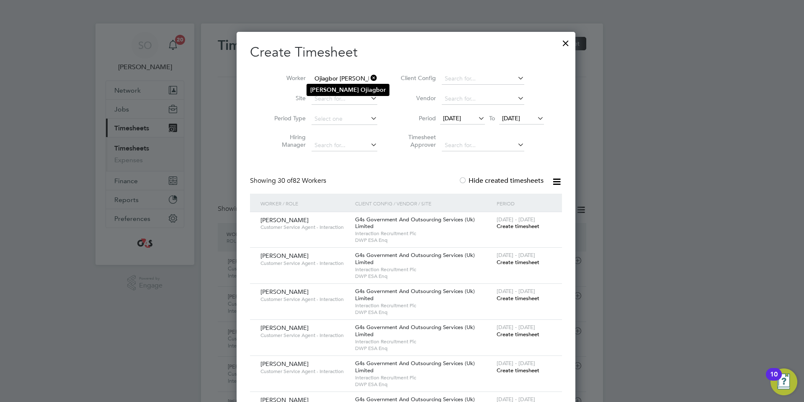
click at [361, 90] on b "Ojiagbor" at bounding box center [373, 89] width 25 height 7
type input "David Ojiagbor"
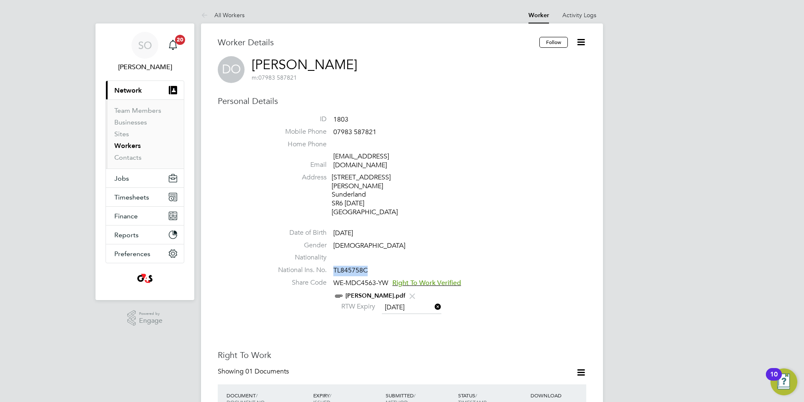
drag, startPoint x: 333, startPoint y: 264, endPoint x: 368, endPoint y: 261, distance: 35.3
click at [368, 266] on li "National Ins. No. TL845758C" at bounding box center [427, 272] width 318 height 13
copy span "TL845758C"
